Goal: Task Accomplishment & Management: Use online tool/utility

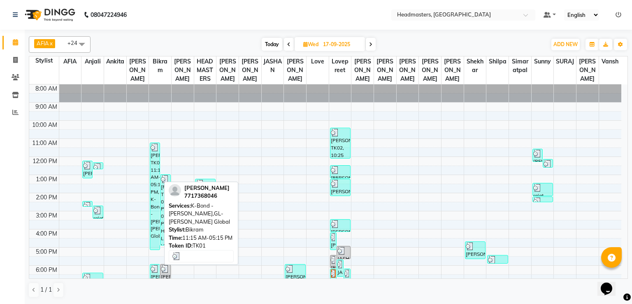
click at [156, 194] on div "[PERSON_NAME], TK01, 11:15 AM-05:15 PM, K-Bond -[PERSON_NAME],GL-[PERSON_NAME] …" at bounding box center [154, 196] width 9 height 107
select select "3"
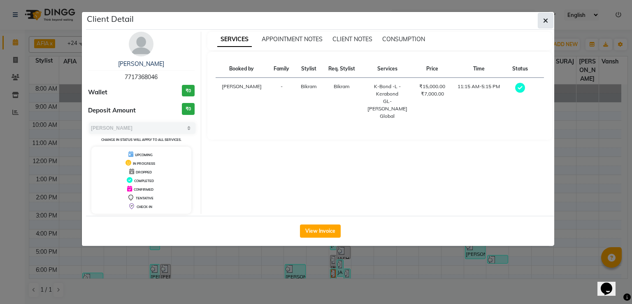
click at [545, 21] on icon "button" at bounding box center [545, 20] width 5 height 7
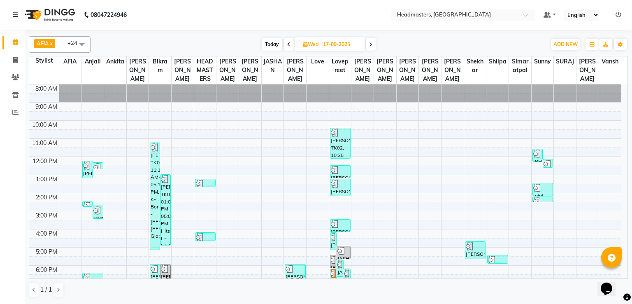
drag, startPoint x: 234, startPoint y: 4, endPoint x: 201, endPoint y: 24, distance: 39.2
click at [201, 24] on nav "08047224946 Select Location × Headmasters, Batala Default Panel My Panel Englis…" at bounding box center [316, 15] width 632 height 30
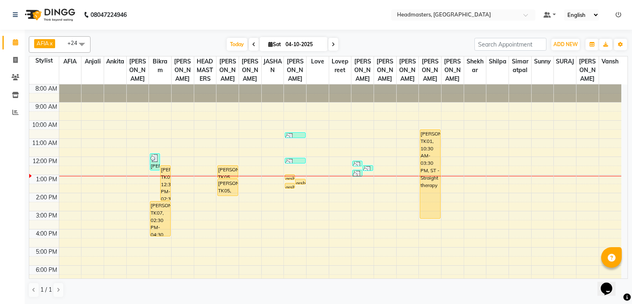
click at [253, 44] on icon at bounding box center [253, 44] width 3 height 5
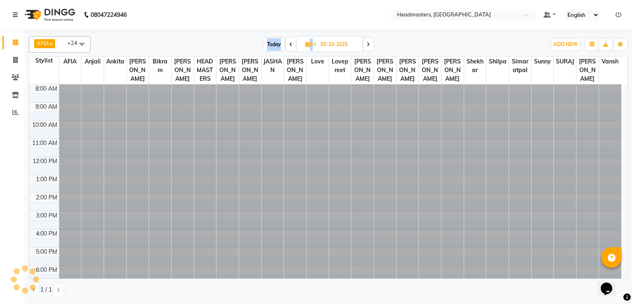
click at [253, 44] on div "Today Fri 03-10-2025" at bounding box center [319, 44] width 448 height 12
click at [287, 42] on span at bounding box center [291, 44] width 10 height 13
click at [287, 42] on span at bounding box center [290, 44] width 10 height 13
click at [287, 42] on icon at bounding box center [288, 44] width 3 height 5
click at [287, 42] on span at bounding box center [290, 44] width 10 height 13
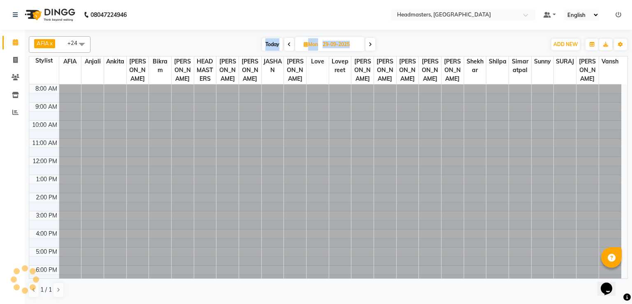
click at [288, 42] on icon at bounding box center [289, 44] width 3 height 5
click at [287, 42] on span at bounding box center [289, 44] width 10 height 13
click at [287, 42] on span at bounding box center [290, 44] width 10 height 13
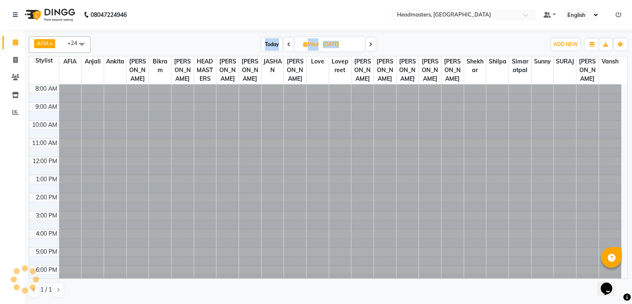
click at [287, 42] on icon at bounding box center [288, 44] width 3 height 5
click at [287, 42] on span at bounding box center [290, 44] width 10 height 13
click at [288, 42] on icon at bounding box center [289, 44] width 3 height 5
click at [287, 42] on span at bounding box center [290, 44] width 10 height 13
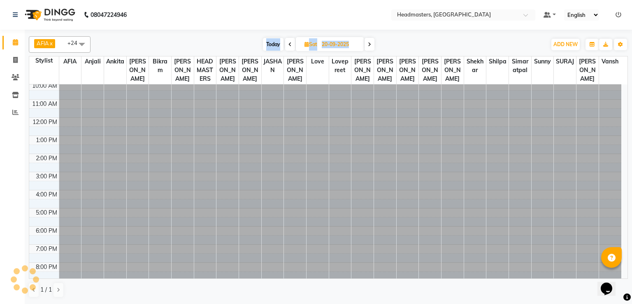
click at [287, 42] on span at bounding box center [290, 44] width 10 height 13
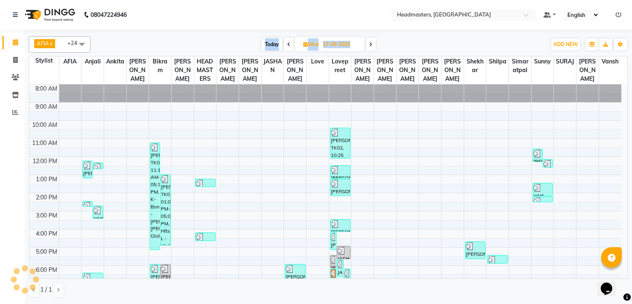
click at [231, 40] on div "Today Wed 17-09-2025" at bounding box center [319, 44] width 448 height 12
click at [262, 45] on span "Today" at bounding box center [272, 44] width 21 height 13
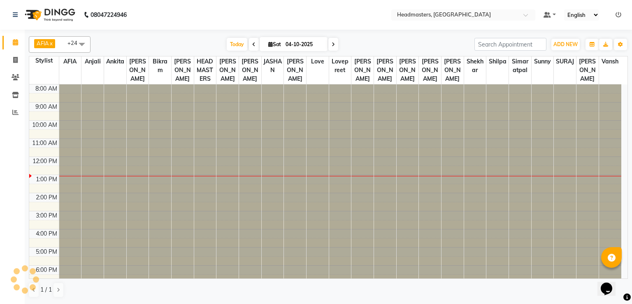
click at [254, 43] on span at bounding box center [254, 44] width 10 height 13
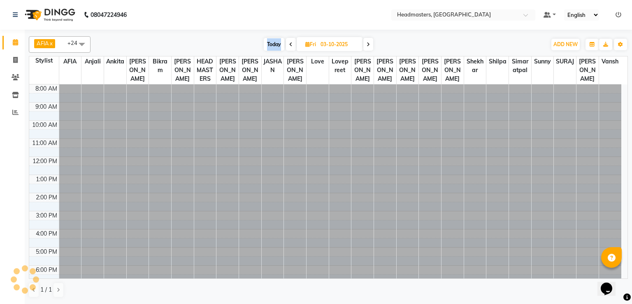
click at [254, 43] on div "Today Fri 03-10-2025" at bounding box center [319, 44] width 448 height 12
click at [287, 43] on span at bounding box center [291, 44] width 10 height 13
click at [287, 43] on span at bounding box center [290, 44] width 10 height 13
click at [288, 43] on icon at bounding box center [289, 44] width 3 height 5
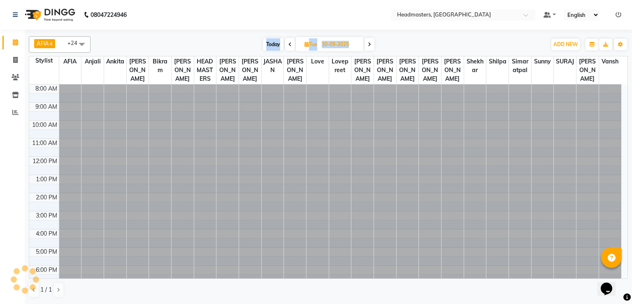
click at [287, 43] on span at bounding box center [290, 44] width 10 height 13
click at [288, 43] on icon at bounding box center [289, 44] width 3 height 5
click at [287, 43] on span at bounding box center [289, 44] width 10 height 13
click at [287, 43] on span at bounding box center [290, 44] width 10 height 13
click at [287, 43] on span at bounding box center [291, 44] width 10 height 13
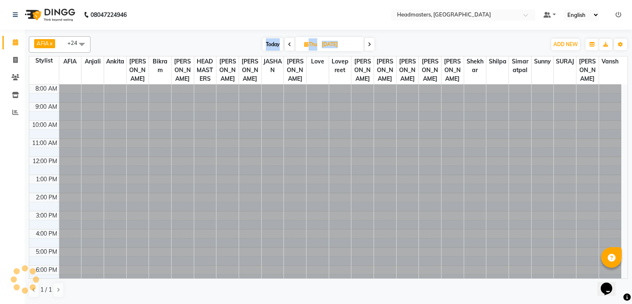
click at [287, 43] on span at bounding box center [290, 44] width 10 height 13
click at [288, 43] on icon at bounding box center [289, 44] width 3 height 5
click at [287, 43] on span at bounding box center [290, 44] width 10 height 13
click at [288, 43] on icon at bounding box center [289, 44] width 3 height 5
click at [287, 43] on span at bounding box center [290, 44] width 10 height 13
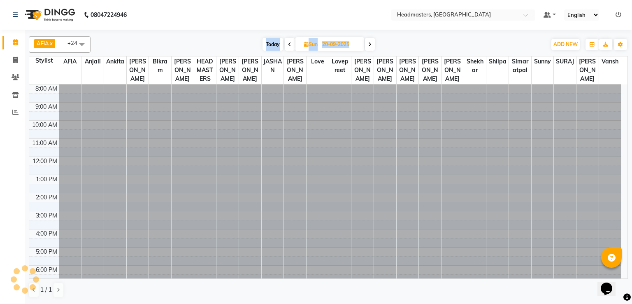
click at [287, 43] on span at bounding box center [290, 44] width 10 height 13
click at [287, 43] on span at bounding box center [291, 44] width 10 height 13
click at [287, 43] on span at bounding box center [290, 44] width 10 height 13
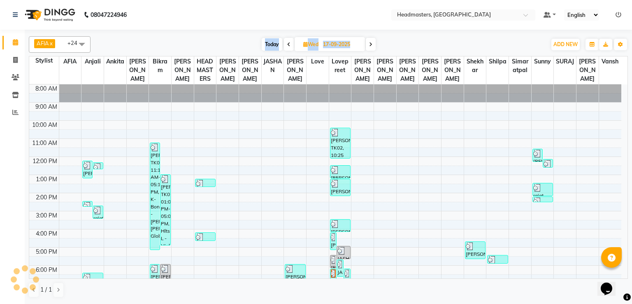
click at [287, 43] on icon at bounding box center [288, 44] width 3 height 5
click at [287, 43] on span at bounding box center [289, 44] width 10 height 13
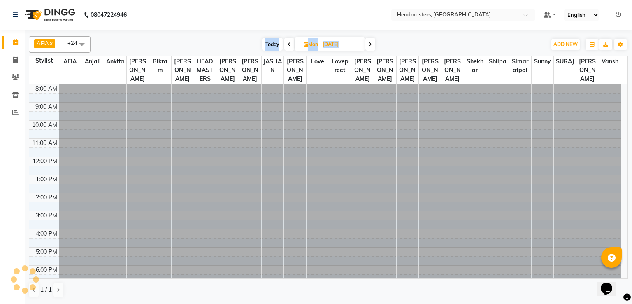
click at [288, 43] on icon at bounding box center [289, 44] width 3 height 5
click at [370, 46] on icon at bounding box center [369, 44] width 3 height 5
click at [370, 46] on icon at bounding box center [370, 44] width 3 height 5
type input "16-09-2025"
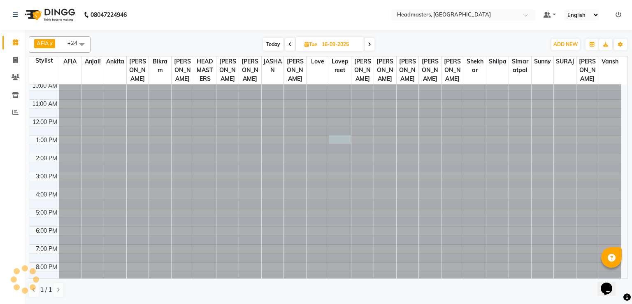
click at [346, 45] on div at bounding box center [340, 45] width 22 height 0
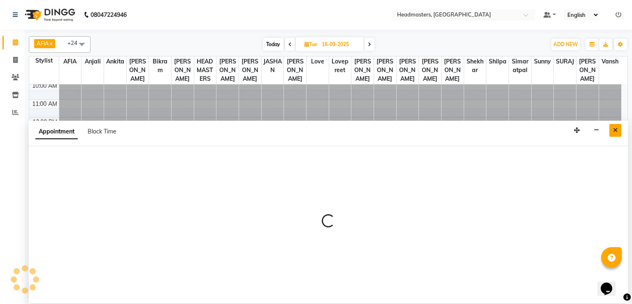
drag, startPoint x: 589, startPoint y: 1, endPoint x: 614, endPoint y: 127, distance: 128.2
click at [614, 127] on icon "Close" at bounding box center [615, 130] width 5 height 6
